Goal: Task Accomplishment & Management: Manage account settings

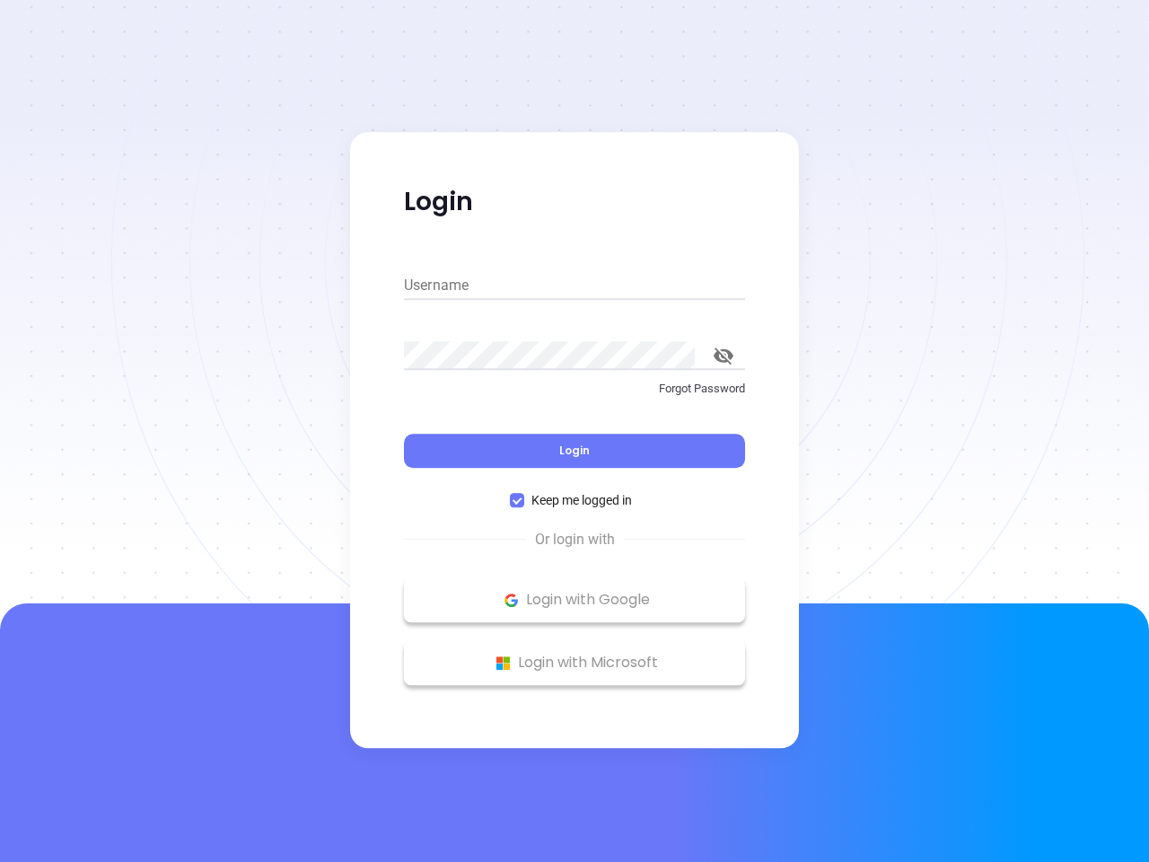
click at [574, 431] on div "Login" at bounding box center [574, 440] width 341 height 56
click at [574, 285] on input "Username" at bounding box center [574, 285] width 341 height 29
click at [723, 355] on icon "toggle password visibility" at bounding box center [724, 355] width 20 height 17
click at [574, 451] on span "Login" at bounding box center [574, 449] width 31 height 15
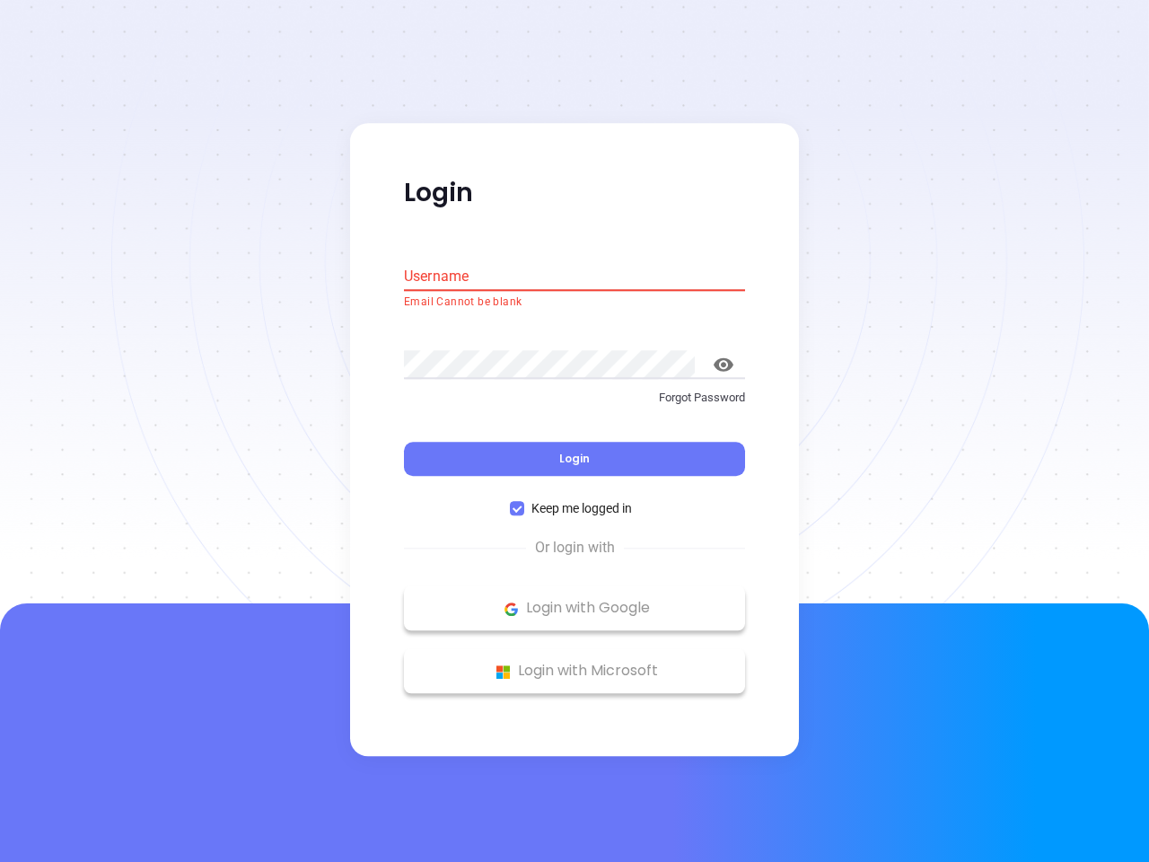
click at [574, 500] on span "Keep me logged in" at bounding box center [581, 509] width 115 height 20
click at [524, 502] on input "Keep me logged in" at bounding box center [517, 509] width 14 height 14
checkbox input "false"
click at [574, 600] on p "Login with Google" at bounding box center [574, 608] width 323 height 27
click at [574, 662] on p "Login with Microsoft" at bounding box center [574, 671] width 323 height 27
